Goal: Use online tool/utility: Utilize a website feature to perform a specific function

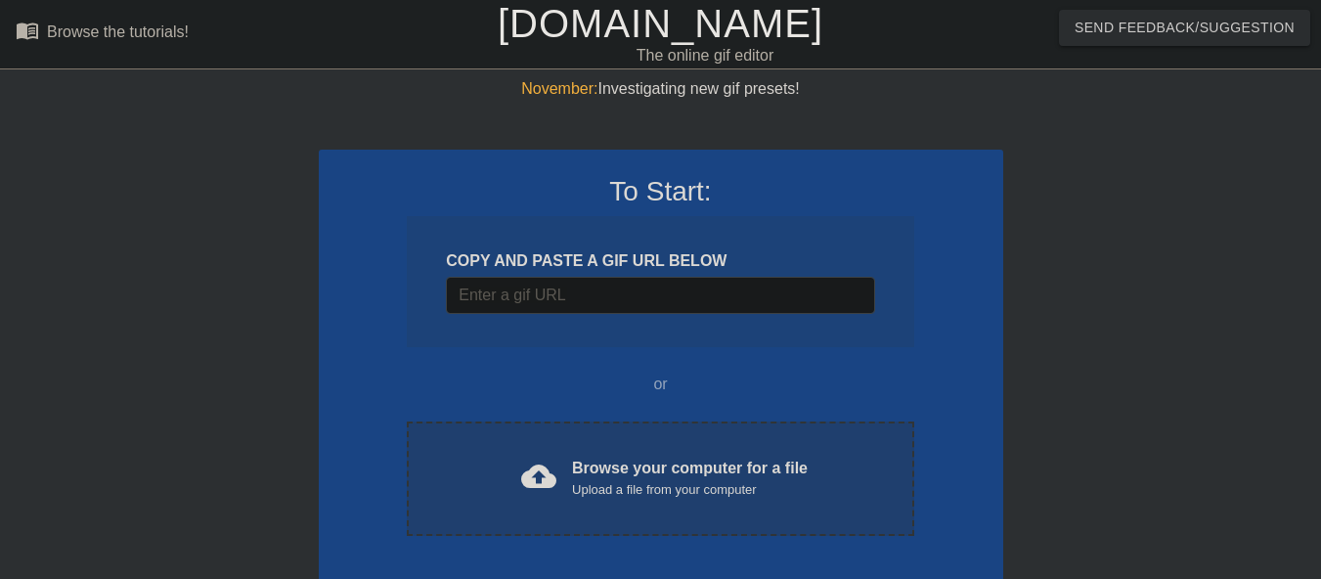
click at [565, 486] on div "cloud_upload Browse your computer for a file Upload a file from your computer" at bounding box center [660, 479] width 424 height 44
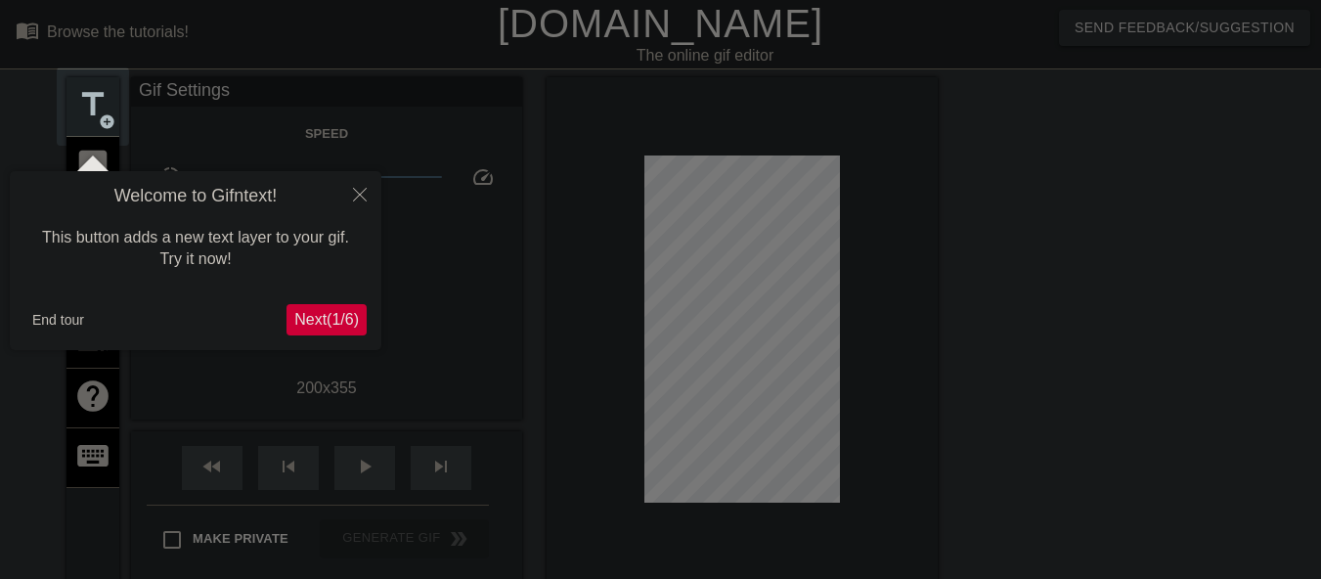
scroll to position [48, 0]
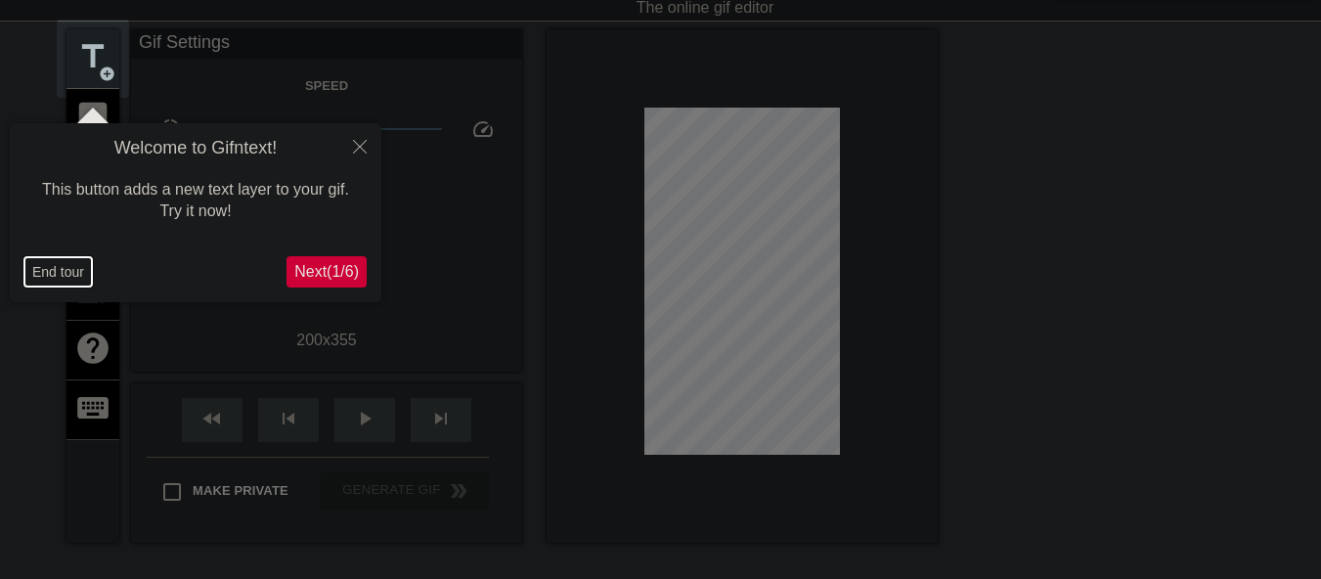
click at [84, 275] on button "End tour" at bounding box center [57, 271] width 67 height 29
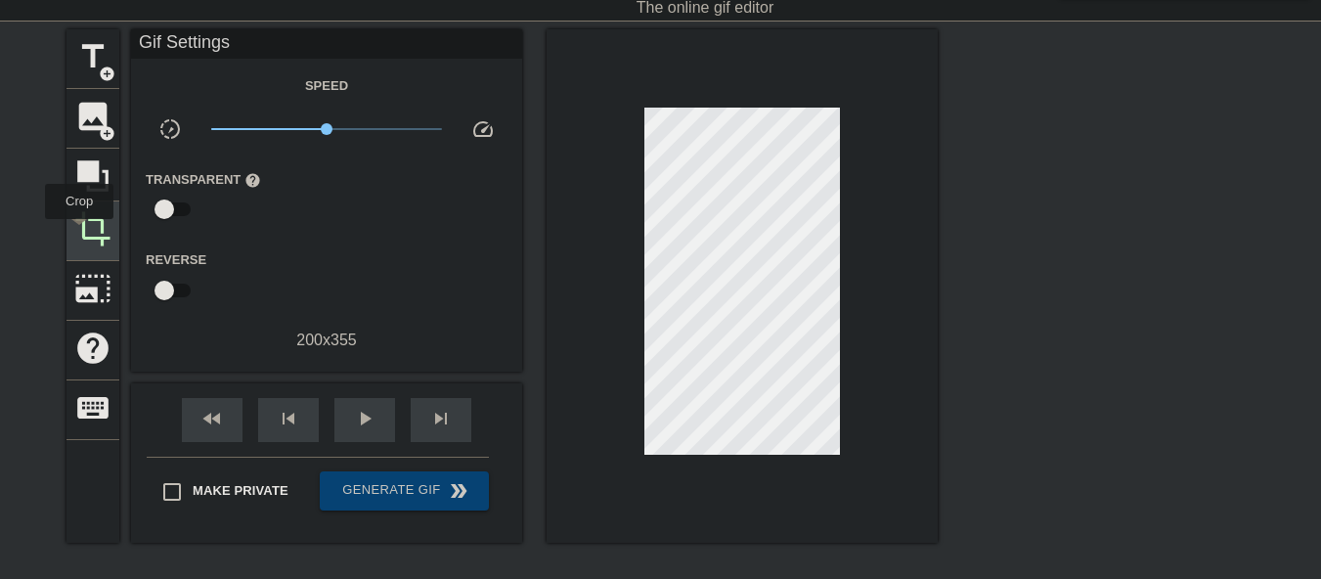
click at [79, 233] on span "crop" at bounding box center [92, 228] width 37 height 37
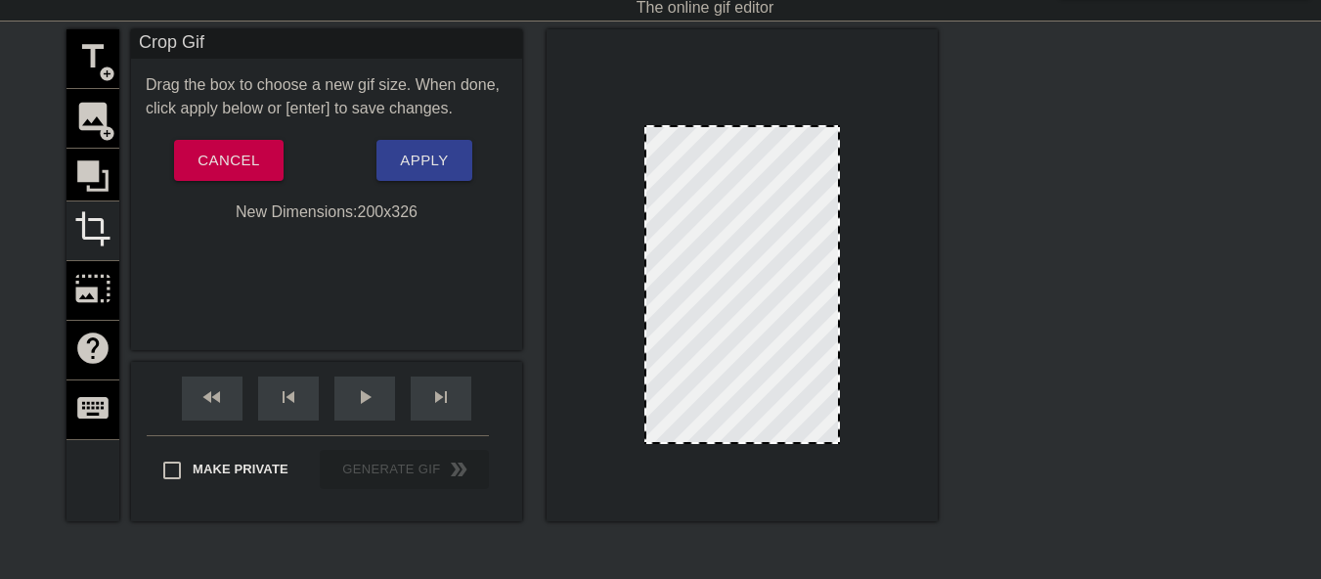
drag, startPoint x: 739, startPoint y: 99, endPoint x: 734, endPoint y: 127, distance: 28.8
click at [419, 165] on span "Apply" at bounding box center [424, 160] width 48 height 25
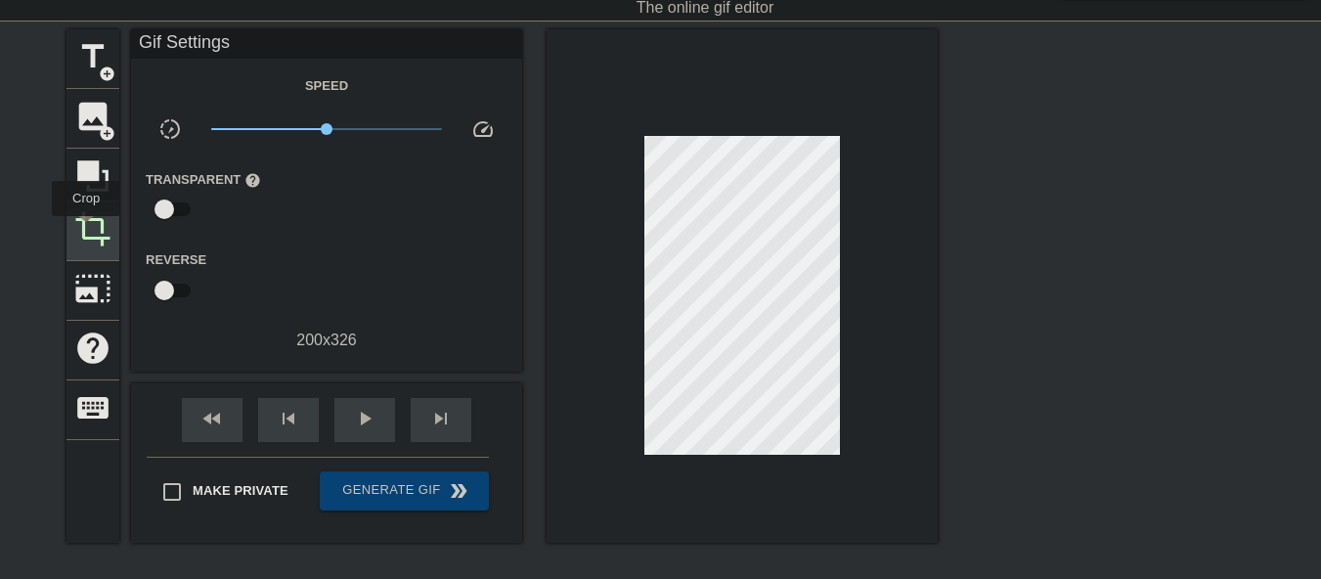
click at [86, 230] on span "crop" at bounding box center [92, 228] width 37 height 37
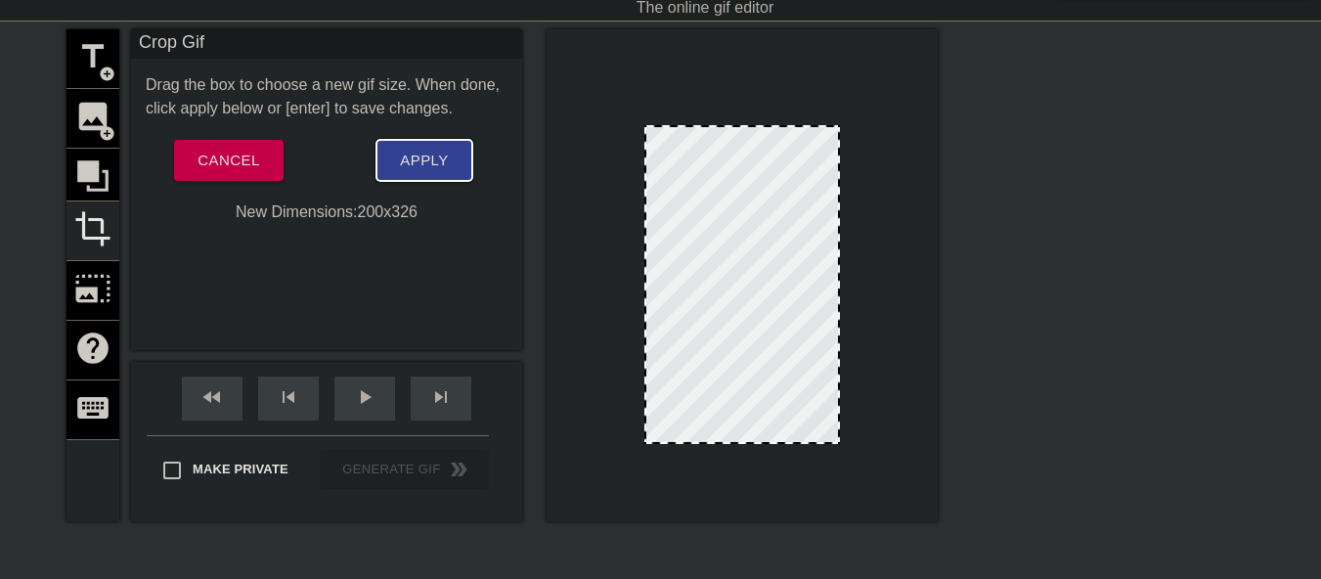
click at [414, 174] on button "Apply" at bounding box center [423, 160] width 95 height 41
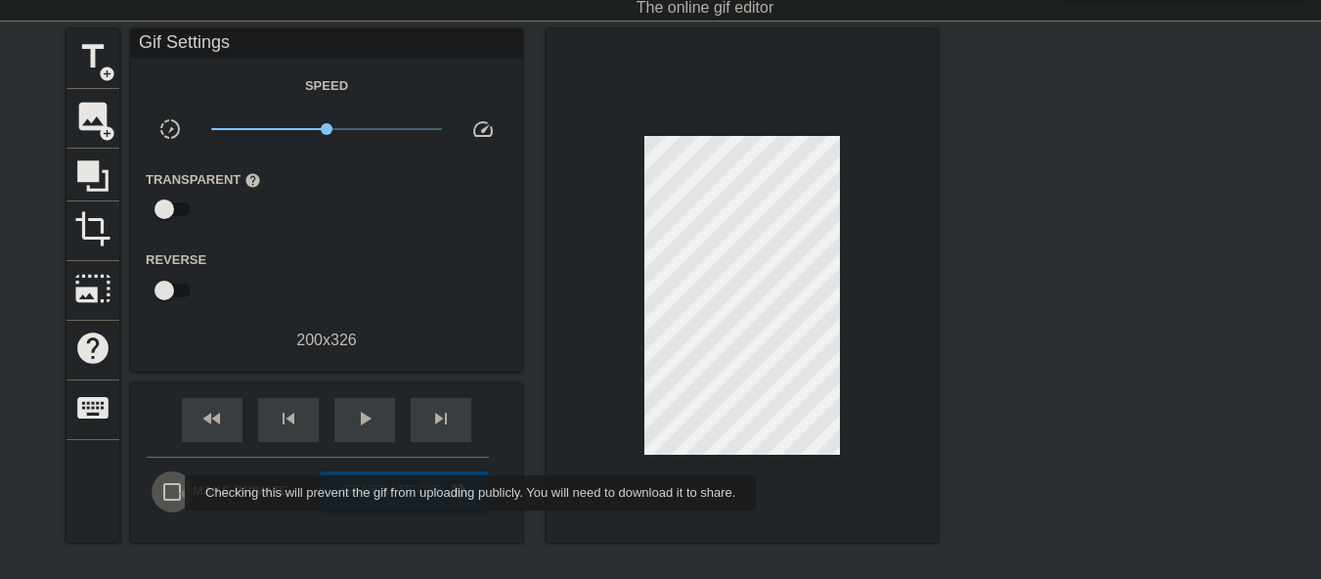
click at [172, 493] on input "Make Private" at bounding box center [172, 491] width 41 height 41
checkbox input "true"
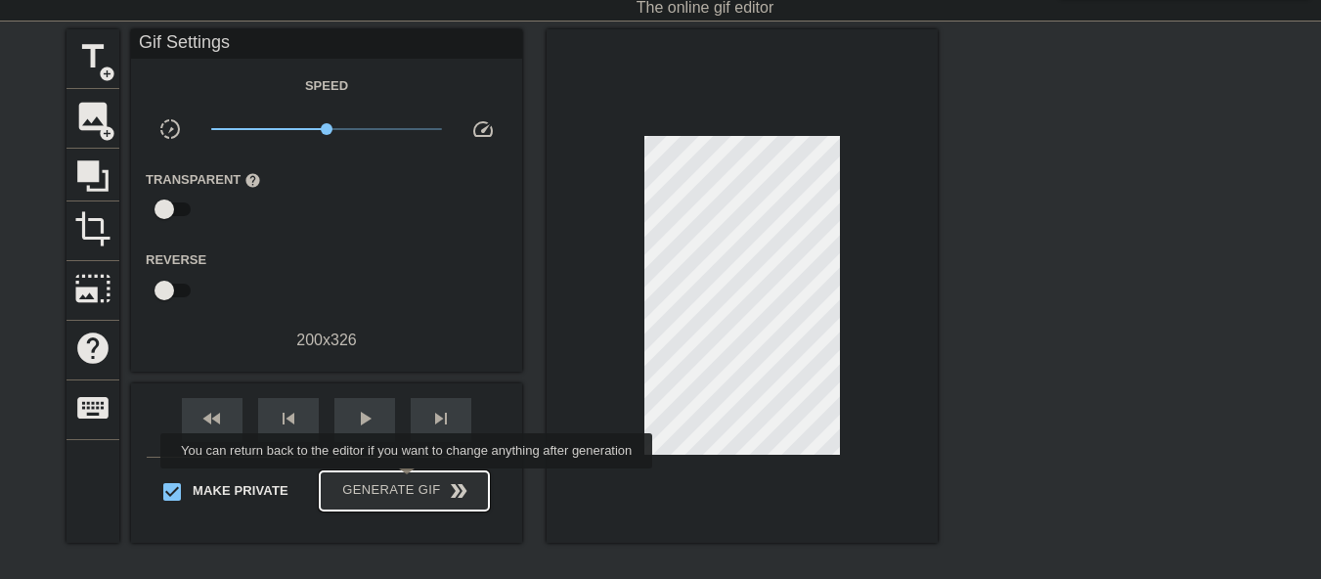
click at [406, 479] on span "Generate Gif double_arrow" at bounding box center [404, 490] width 153 height 23
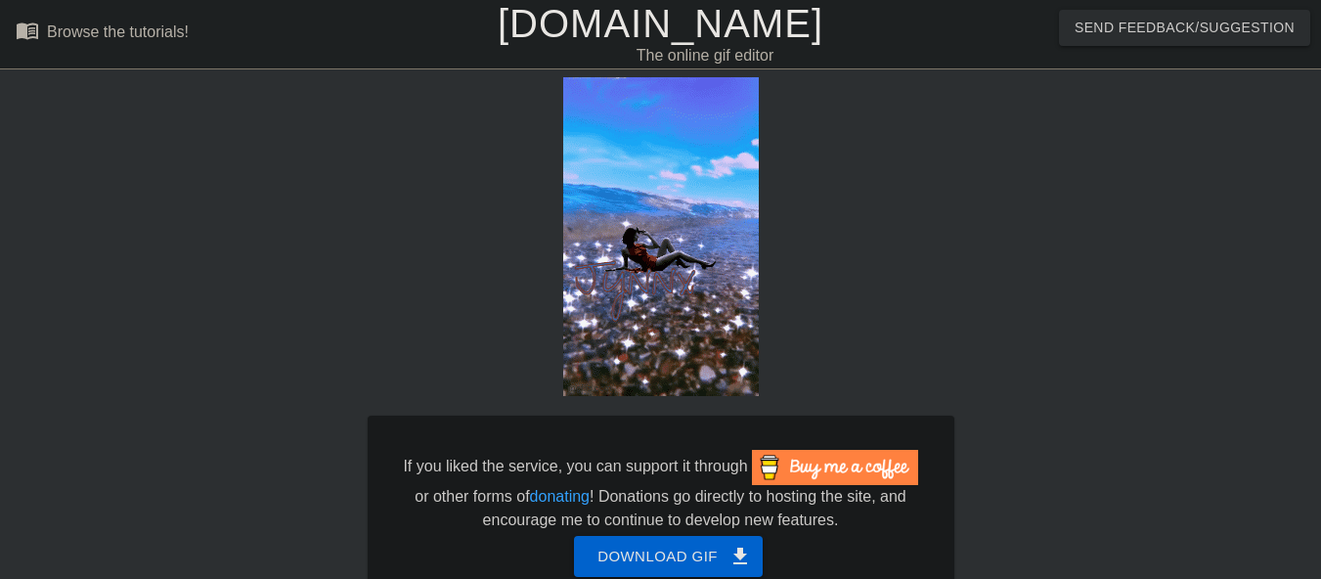
scroll to position [94, 0]
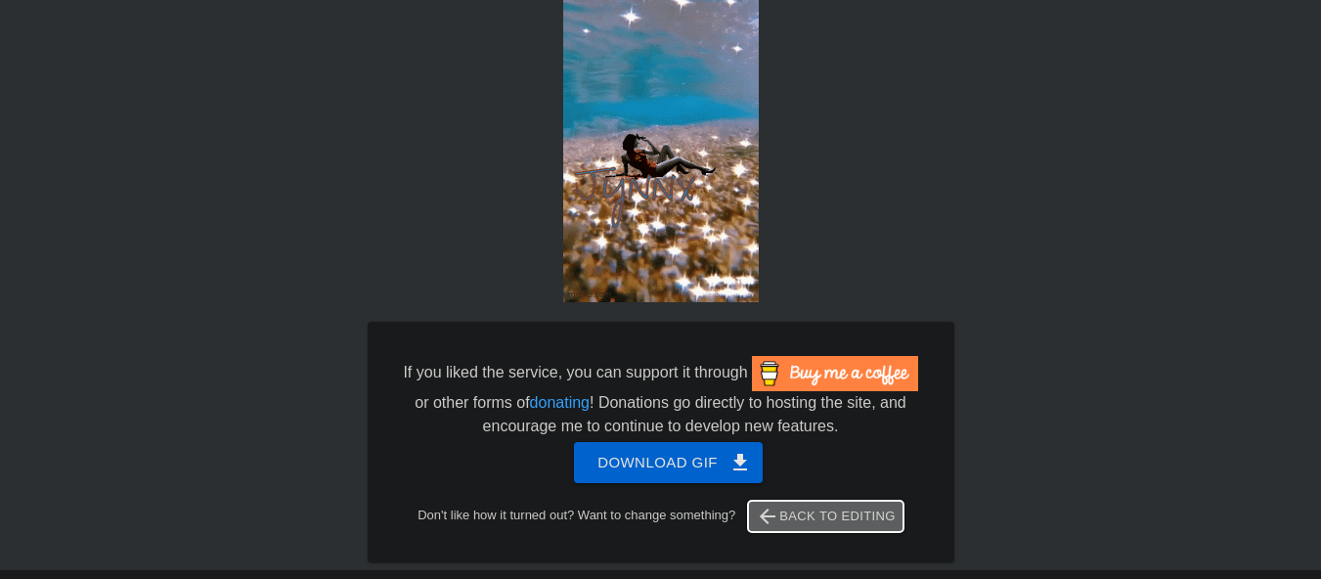
click at [845, 518] on span "arrow_back Back to Editing" at bounding box center [826, 515] width 140 height 23
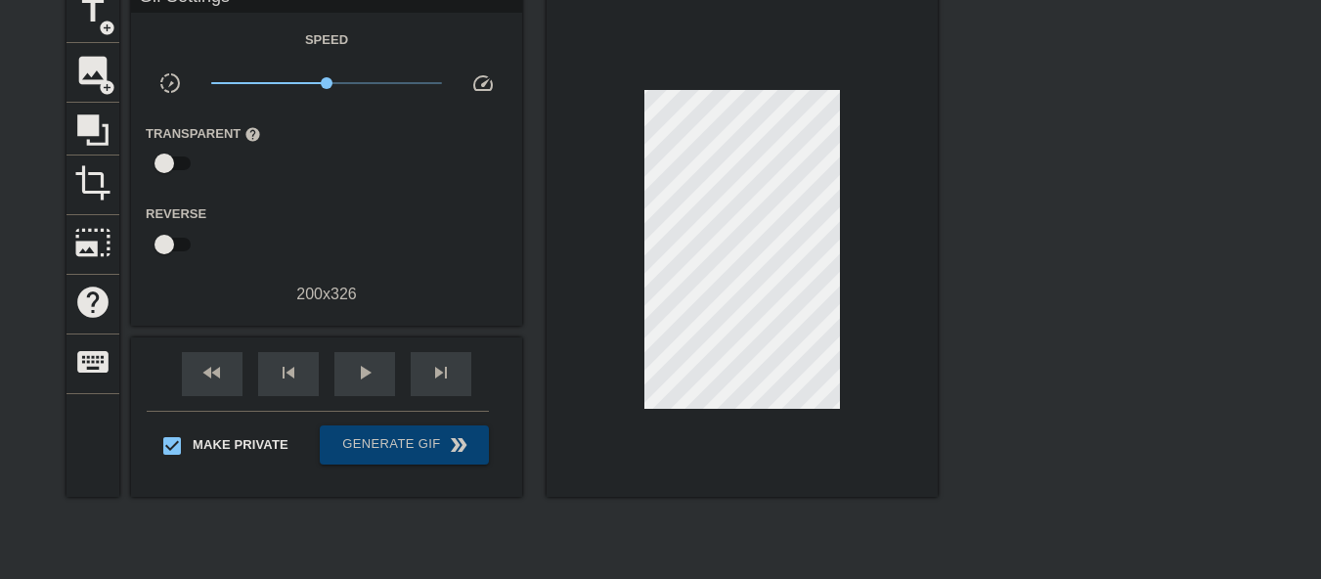
scroll to position [0, 0]
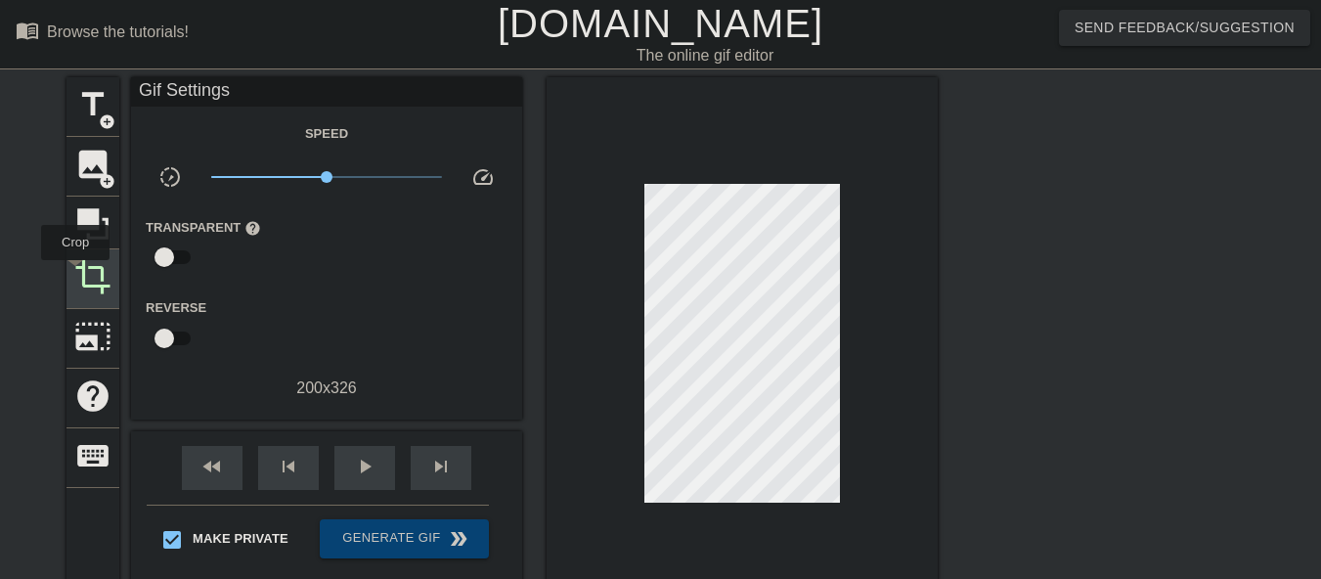
click at [75, 274] on span "crop" at bounding box center [92, 276] width 37 height 37
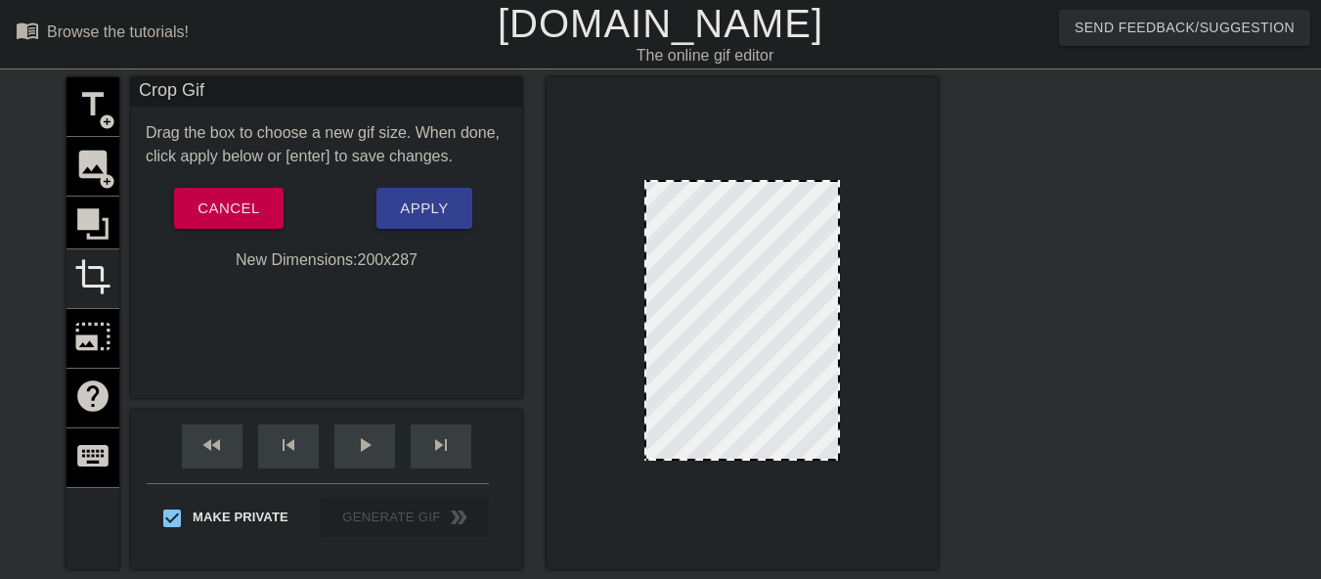
drag, startPoint x: 739, startPoint y: 487, endPoint x: 736, endPoint y: 456, distance: 31.4
click at [411, 206] on span "Apply" at bounding box center [424, 208] width 48 height 25
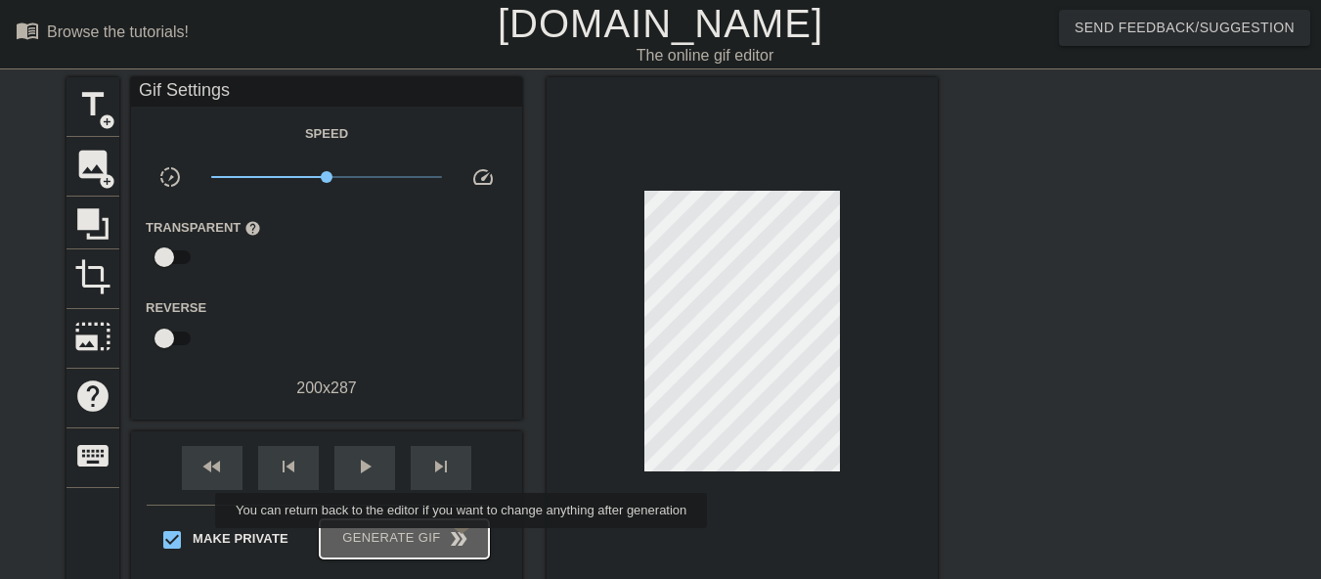
click at [463, 542] on span "double_arrow" at bounding box center [458, 538] width 23 height 23
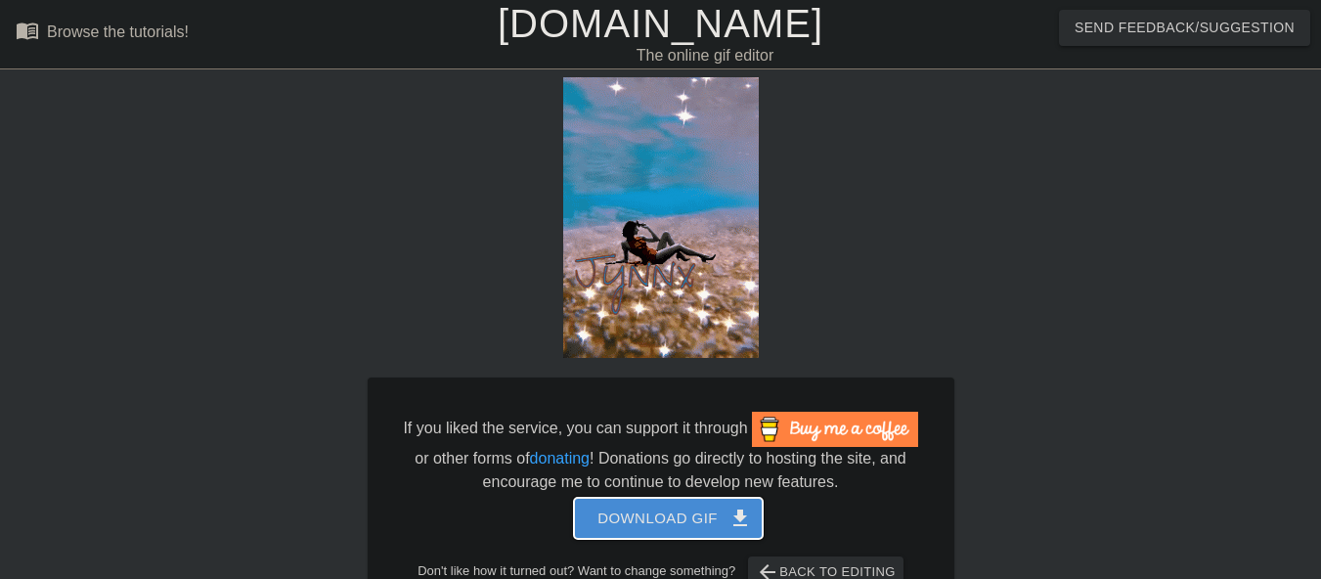
click at [707, 527] on span "Download gif get_app" at bounding box center [668, 517] width 142 height 25
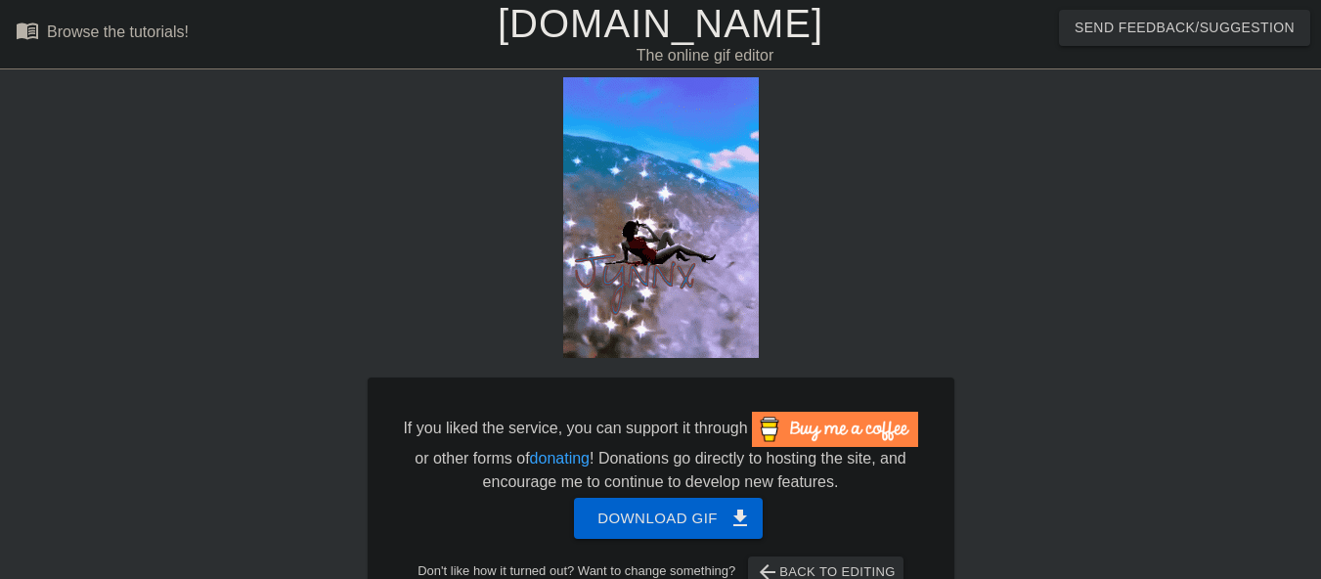
click at [946, 272] on div "If you liked the service, you can support it through or other forms of donating…" at bounding box center [661, 347] width 587 height 541
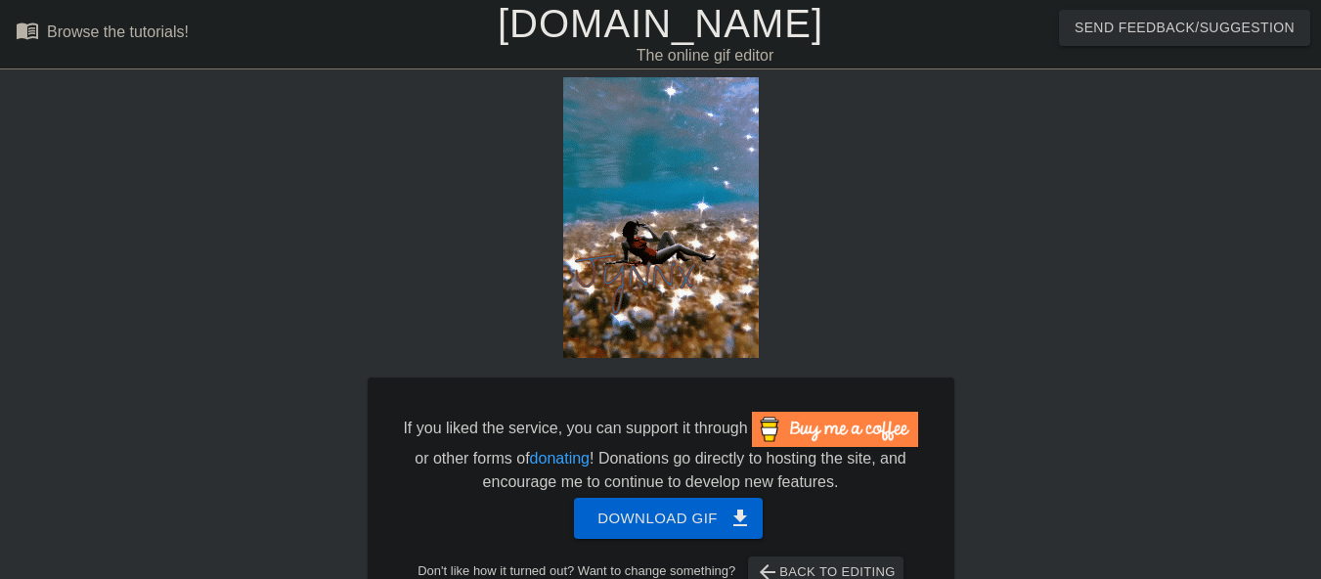
click at [611, 15] on link "[DOMAIN_NAME]" at bounding box center [661, 23] width 326 height 43
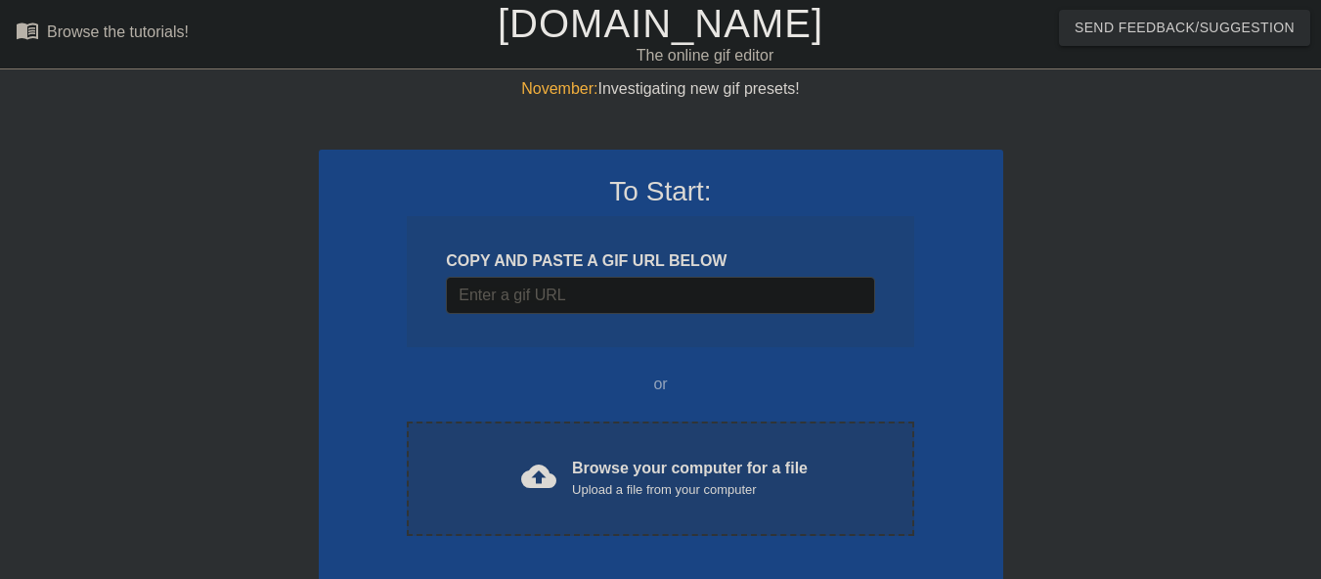
click at [574, 472] on div "Browse your computer for a file Upload a file from your computer" at bounding box center [690, 478] width 236 height 43
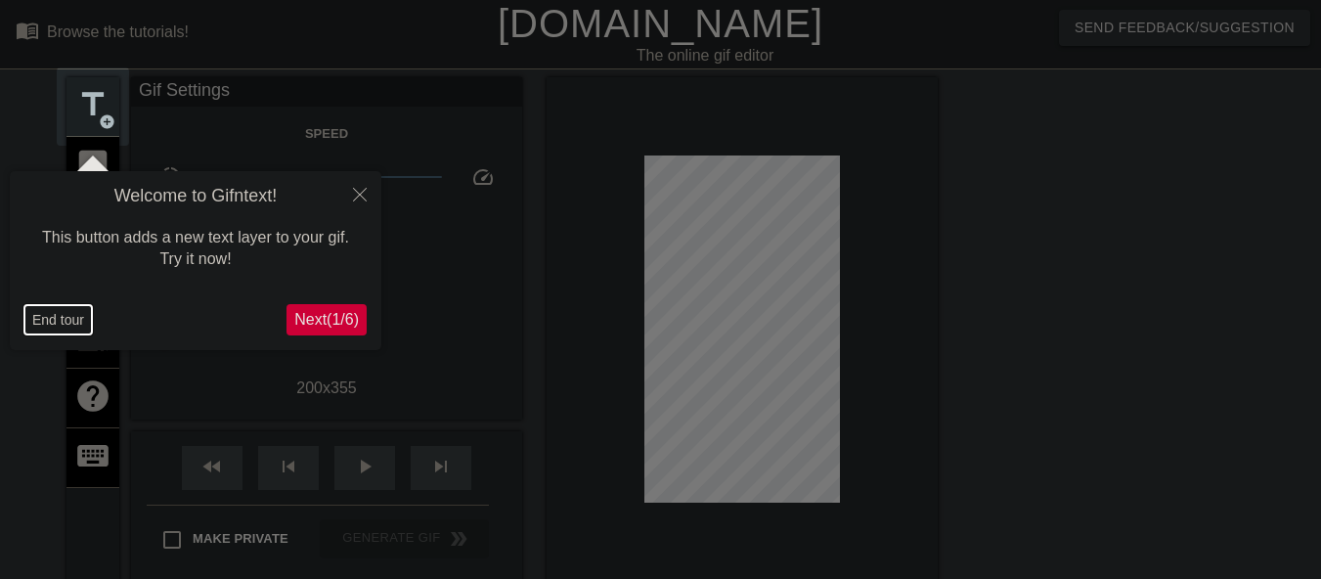
click at [62, 318] on button "End tour" at bounding box center [57, 319] width 67 height 29
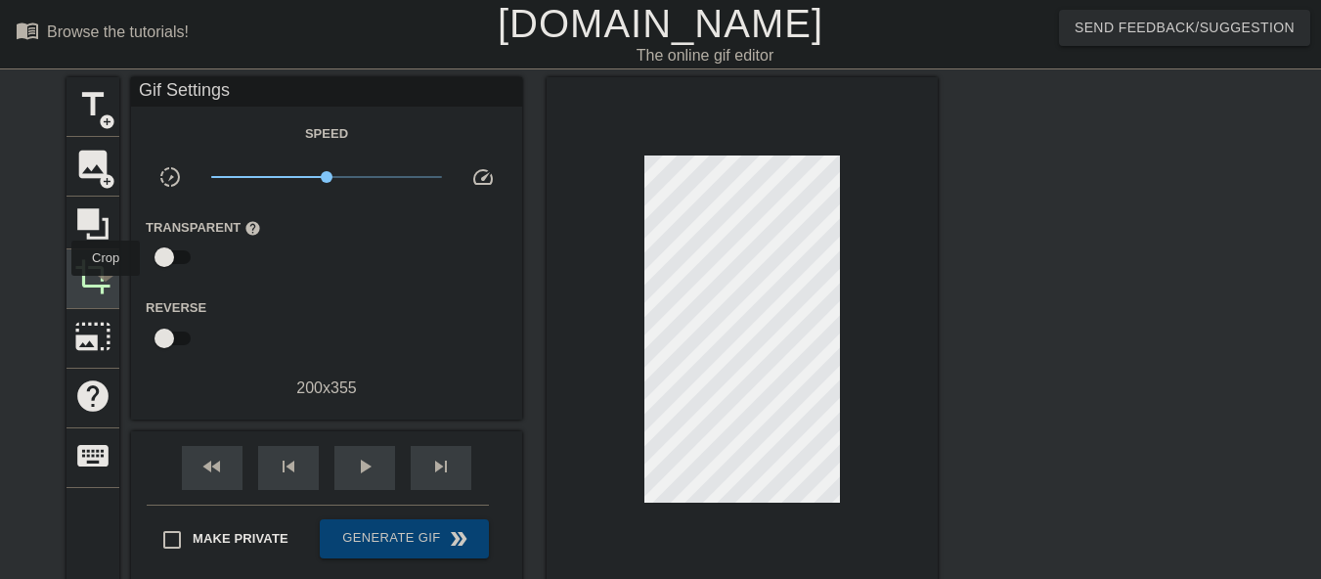
click at [106, 289] on span "crop" at bounding box center [92, 276] width 37 height 37
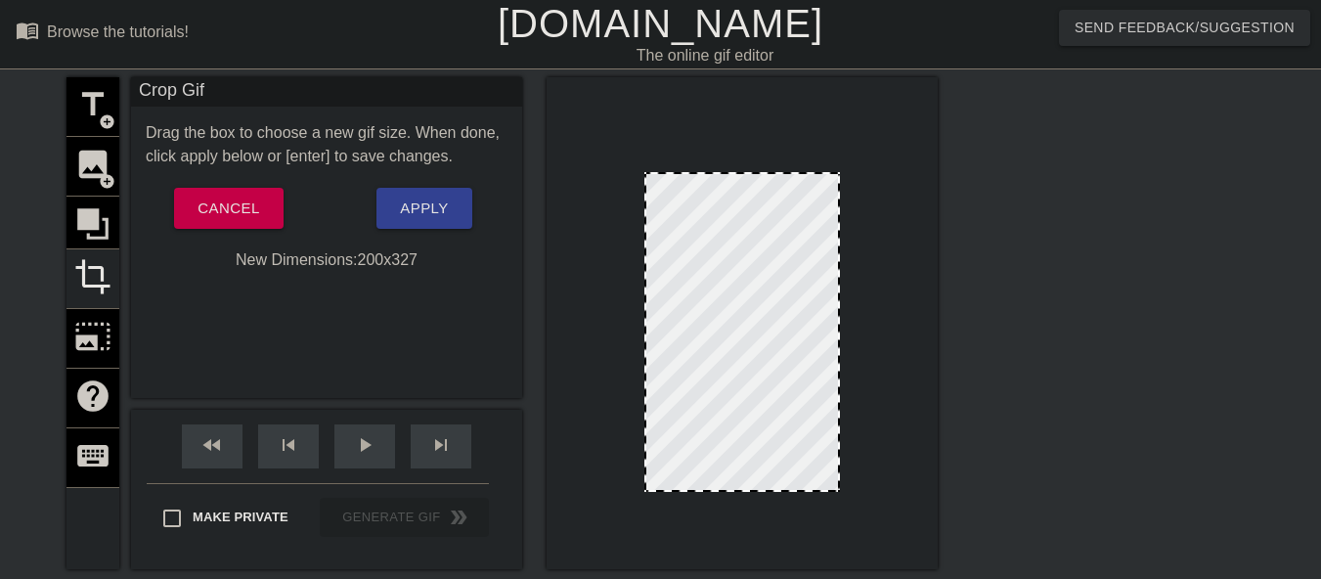
drag, startPoint x: 736, startPoint y: 148, endPoint x: 736, endPoint y: 175, distance: 27.4
drag, startPoint x: 738, startPoint y: 488, endPoint x: 743, endPoint y: 456, distance: 32.6
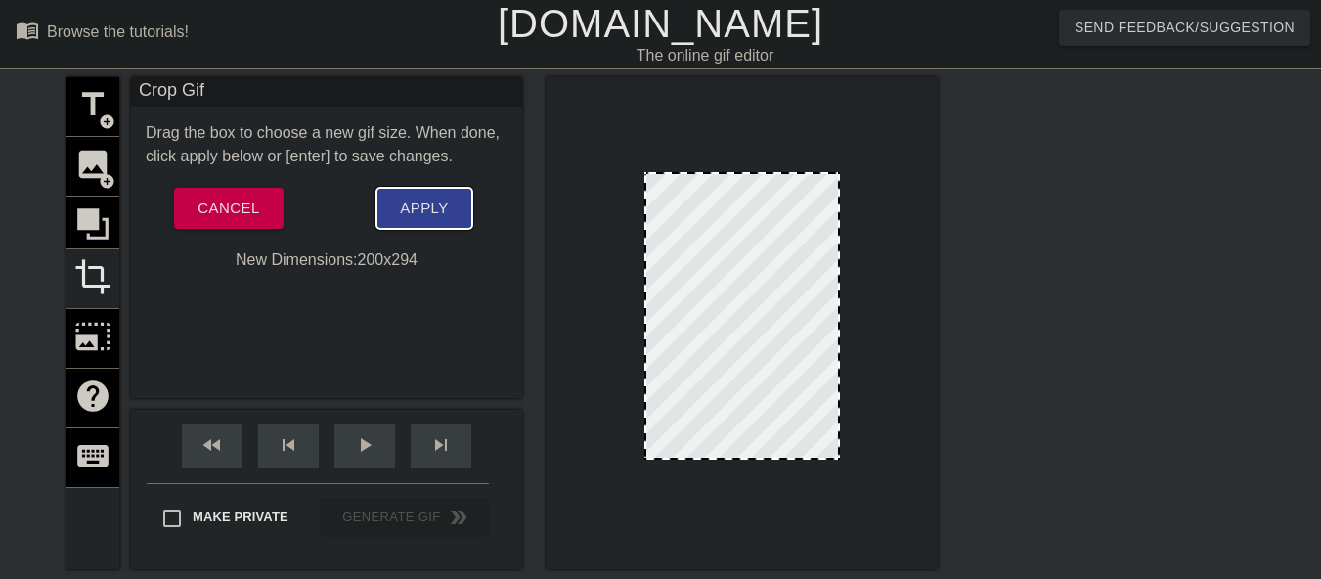
click at [409, 219] on span "Apply" at bounding box center [424, 208] width 48 height 25
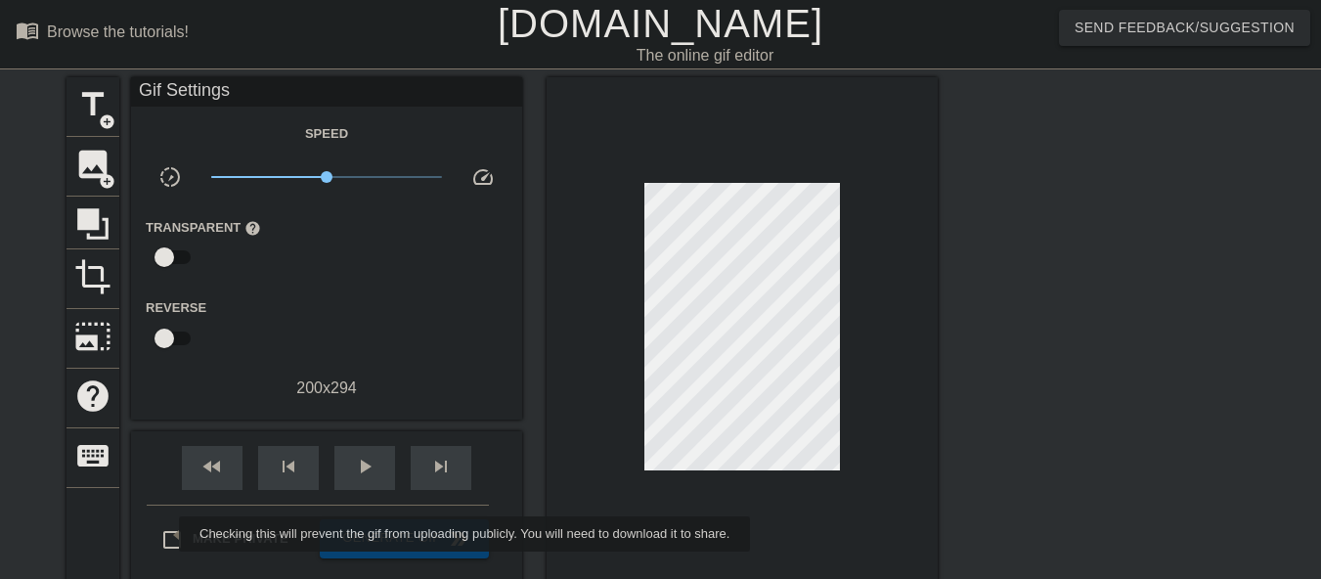
click at [166, 533] on input "Make Private" at bounding box center [172, 539] width 41 height 41
checkbox input "true"
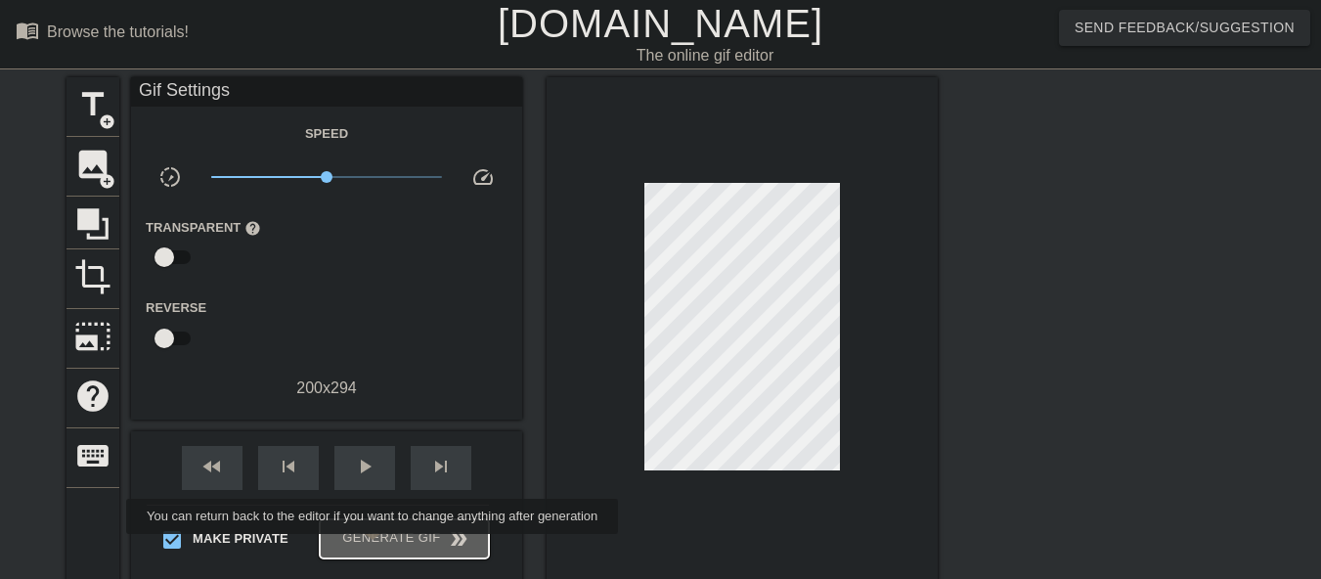
click at [374, 548] on button "Generate Gif double_arrow" at bounding box center [404, 538] width 169 height 39
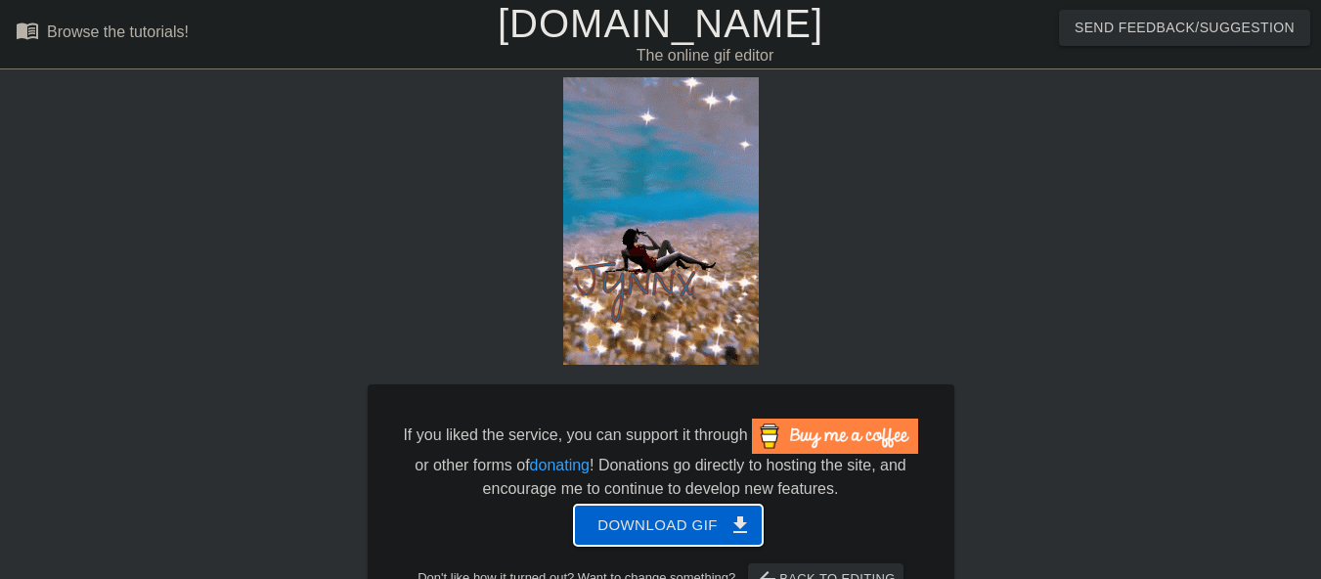
click at [652, 517] on span "Download gif get_app" at bounding box center [668, 524] width 142 height 25
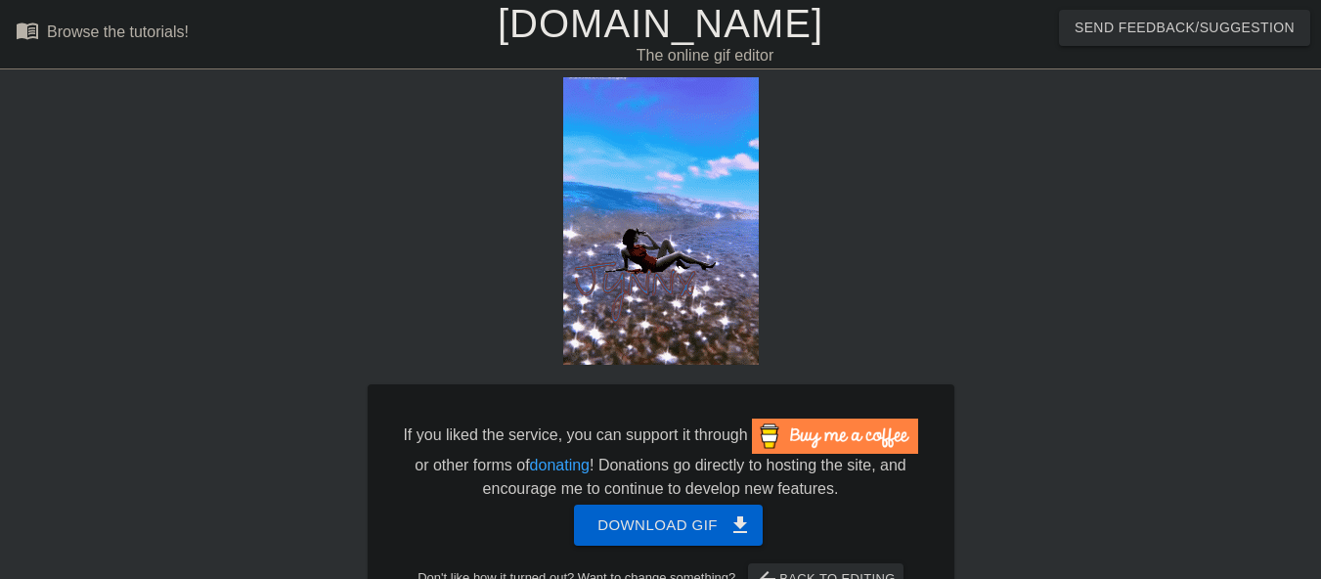
click at [631, 24] on link "[DOMAIN_NAME]" at bounding box center [661, 23] width 326 height 43
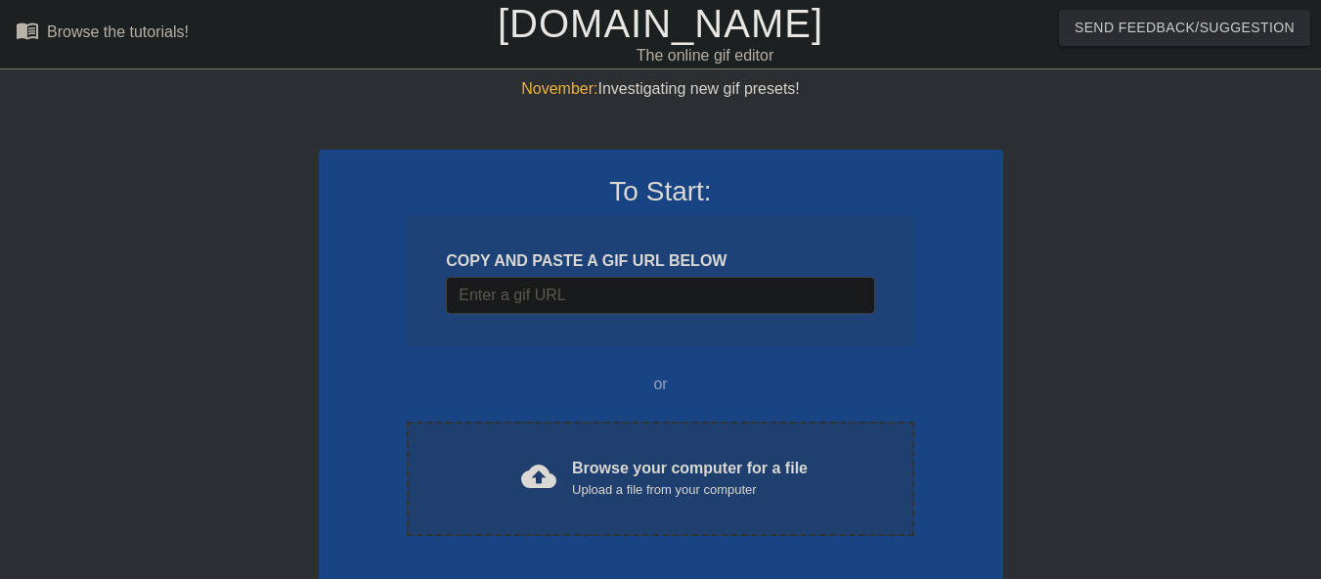
click at [646, 461] on div "Browse your computer for a file Upload a file from your computer" at bounding box center [690, 478] width 236 height 43
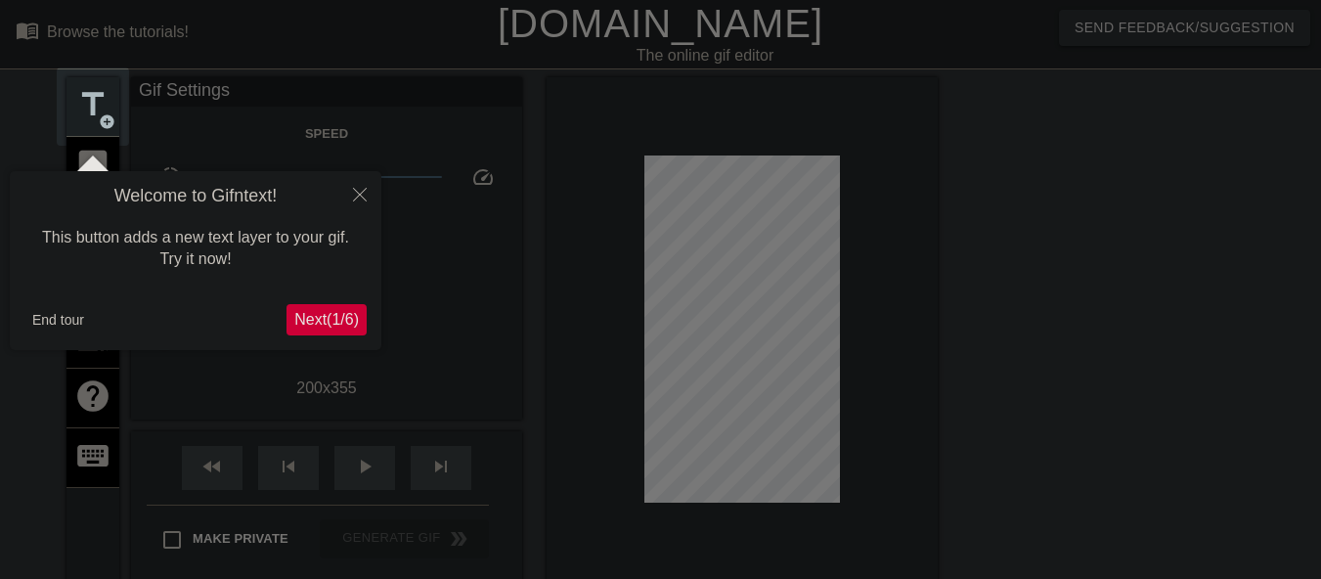
scroll to position [48, 0]
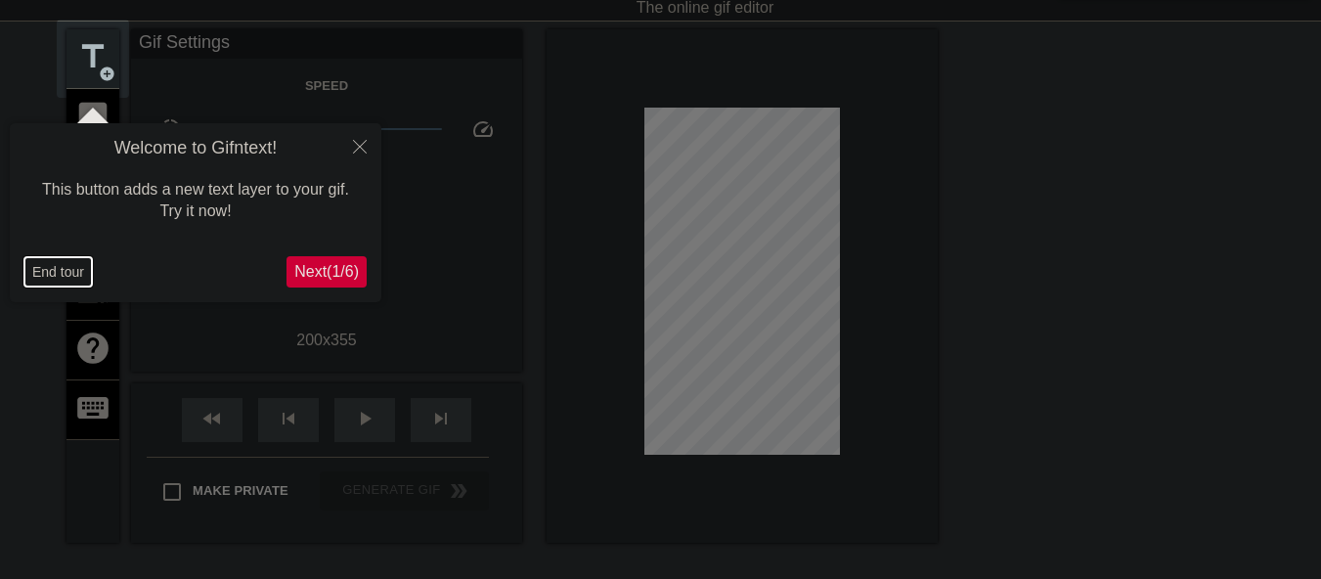
click at [47, 273] on button "End tour" at bounding box center [57, 271] width 67 height 29
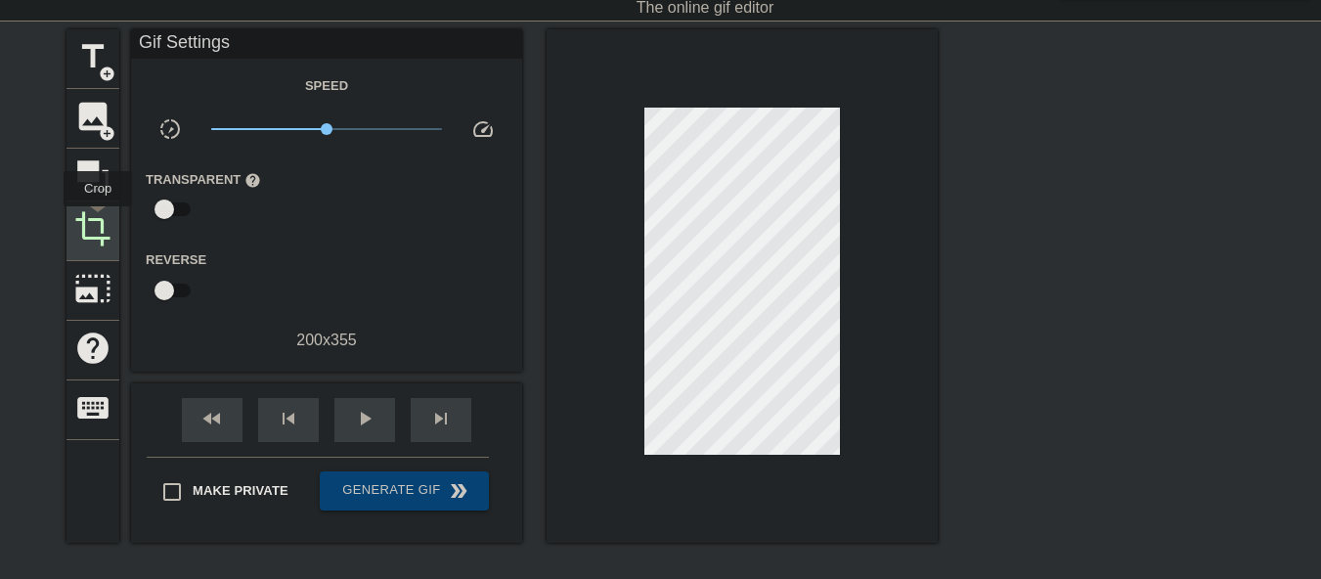
click at [98, 220] on span "crop" at bounding box center [92, 228] width 37 height 37
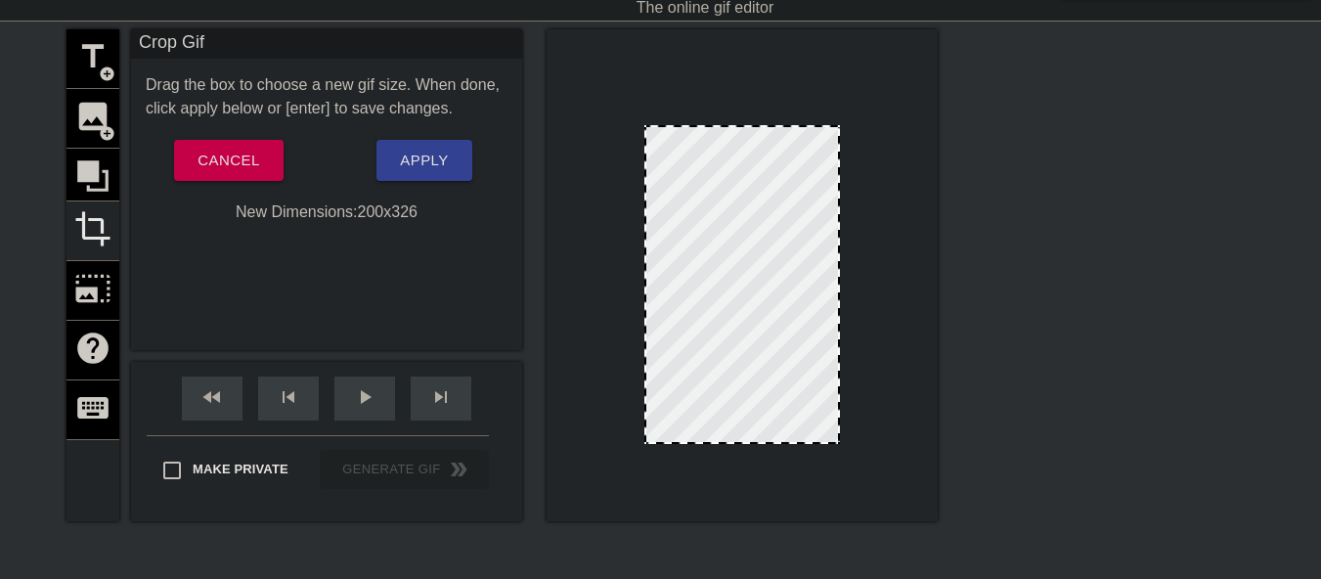
drag, startPoint x: 742, startPoint y: 97, endPoint x: 740, endPoint y: 125, distance: 28.4
click at [740, 125] on div at bounding box center [742, 127] width 192 height 10
drag, startPoint x: 734, startPoint y: 441, endPoint x: 740, endPoint y: 412, distance: 29.9
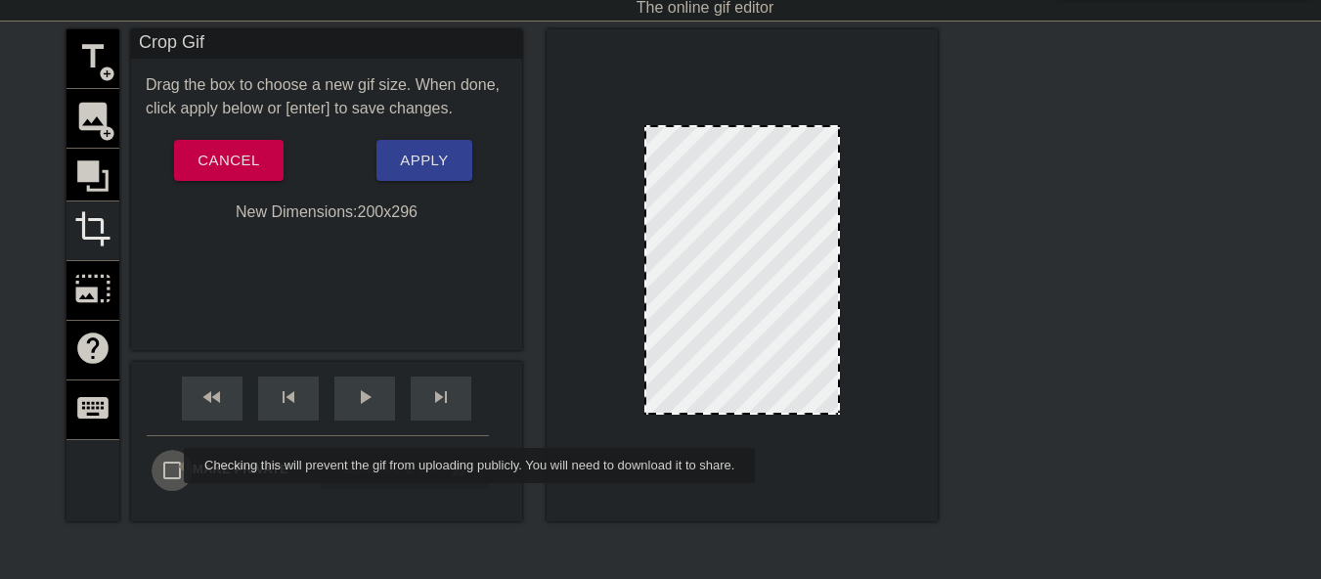
click at [171, 465] on input "Make Private" at bounding box center [172, 470] width 41 height 41
checkbox input "true"
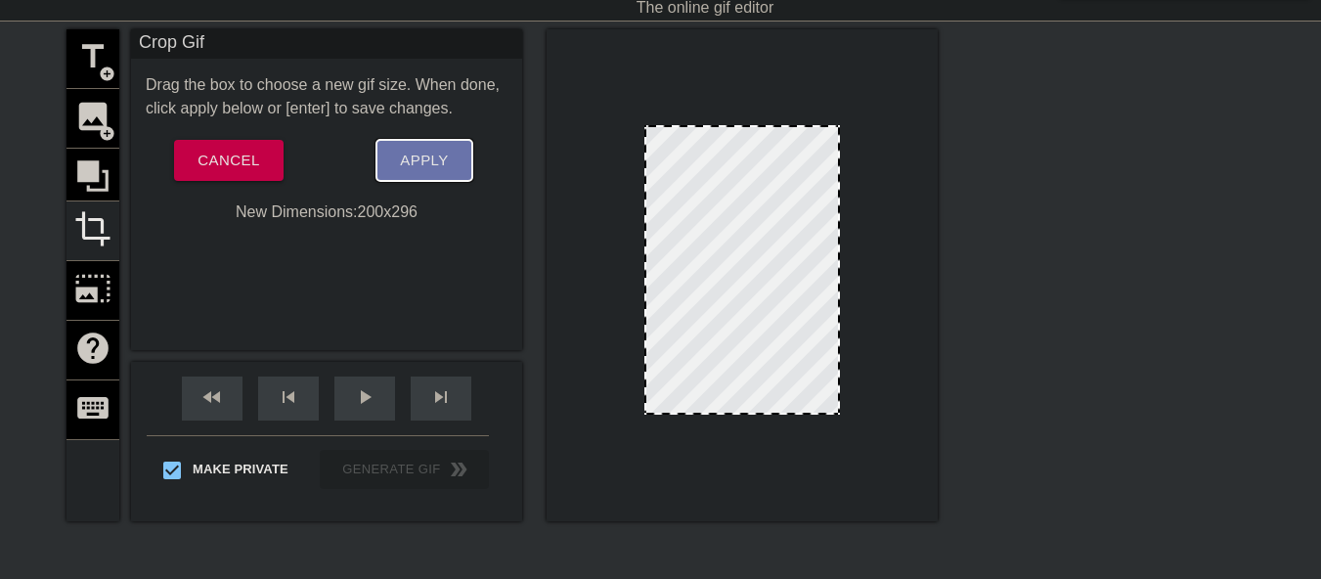
click at [428, 159] on span "Apply" at bounding box center [424, 160] width 48 height 25
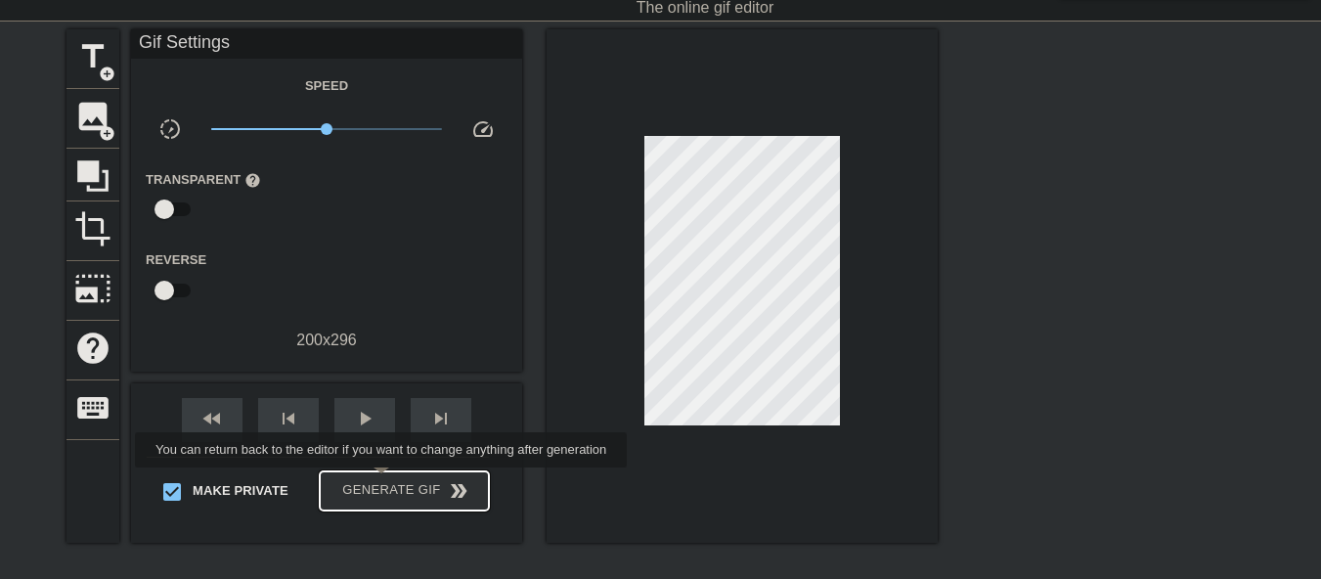
click at [383, 481] on span "Generate Gif double_arrow" at bounding box center [404, 490] width 153 height 23
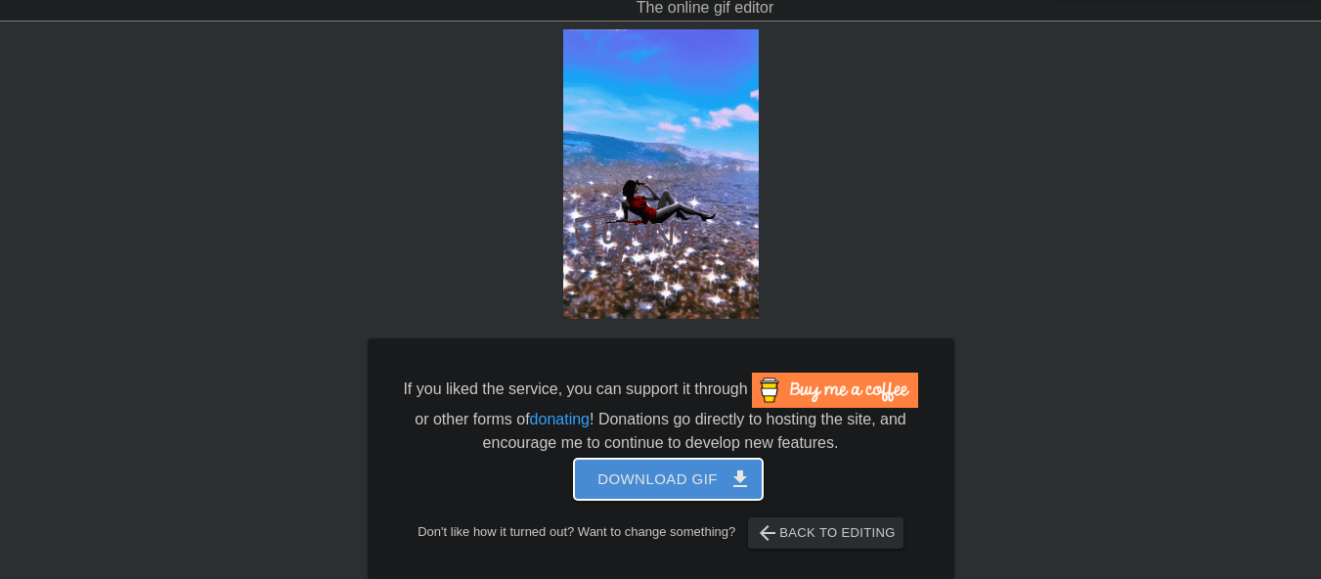
click at [680, 486] on span "Download gif get_app" at bounding box center [668, 478] width 142 height 25
